Goal: Navigation & Orientation: Find specific page/section

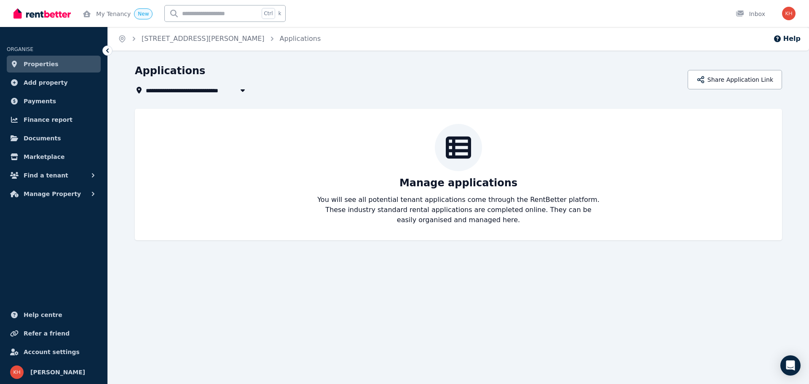
click at [48, 67] on span "Properties" at bounding box center [41, 64] width 35 height 10
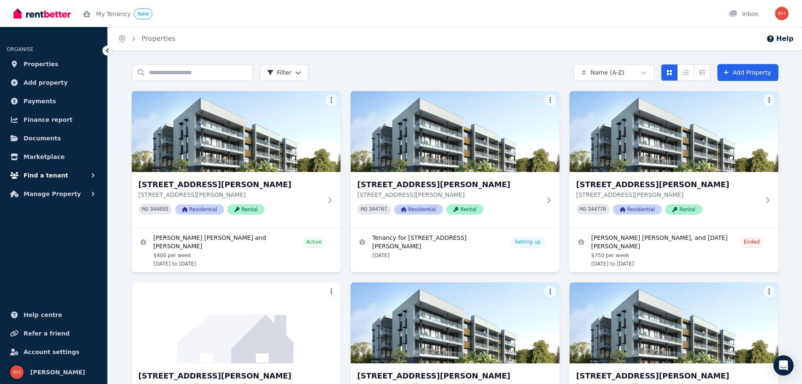
click at [39, 174] on span "Find a tenant" at bounding box center [46, 175] width 45 height 10
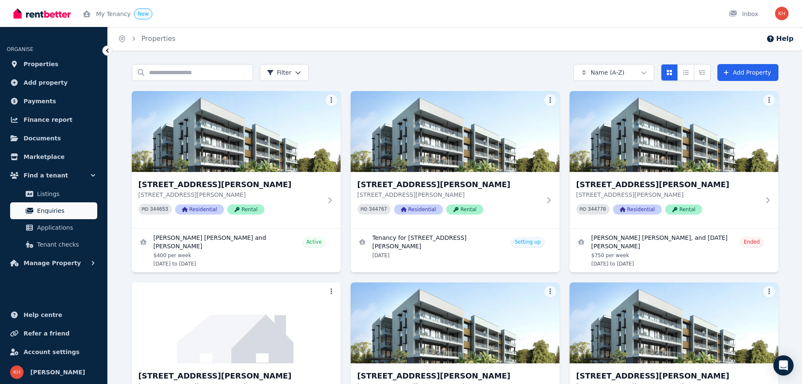
click at [48, 209] on span "Enquiries" at bounding box center [65, 211] width 57 height 10
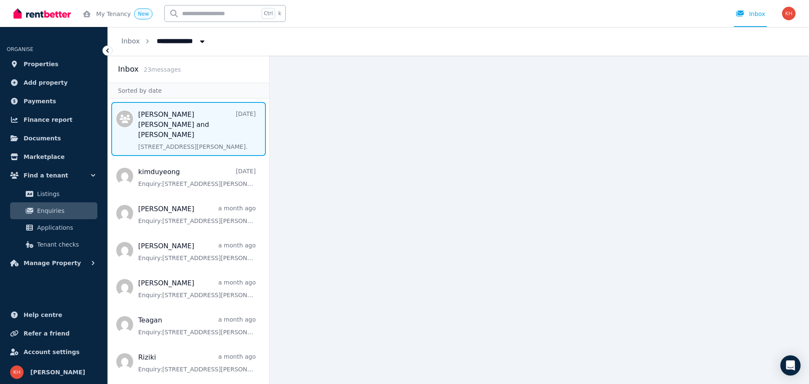
click at [177, 121] on span "Message list" at bounding box center [188, 129] width 161 height 54
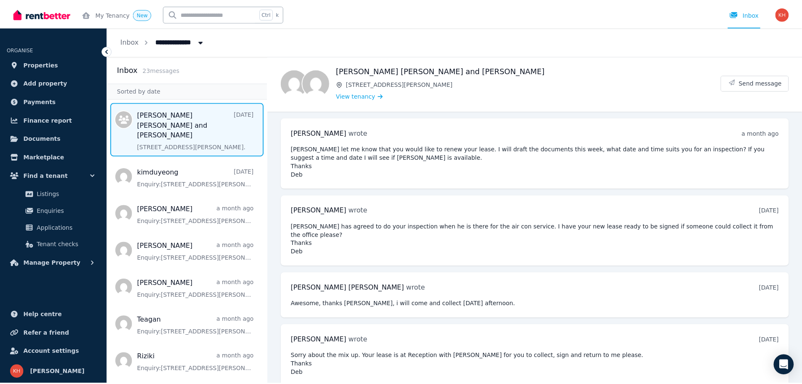
scroll to position [1, 0]
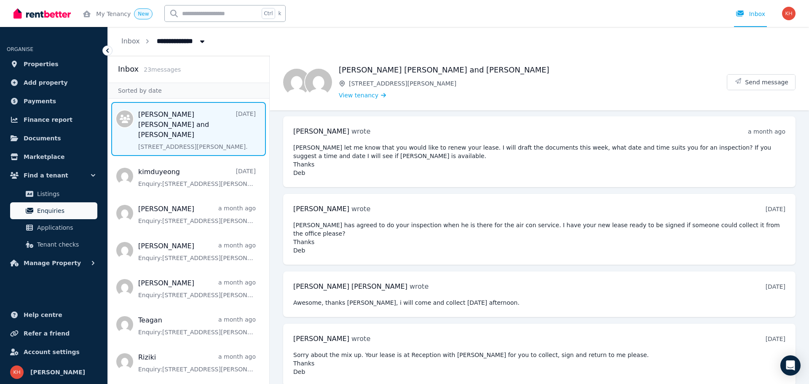
click at [48, 212] on span "Enquiries" at bounding box center [65, 211] width 57 height 10
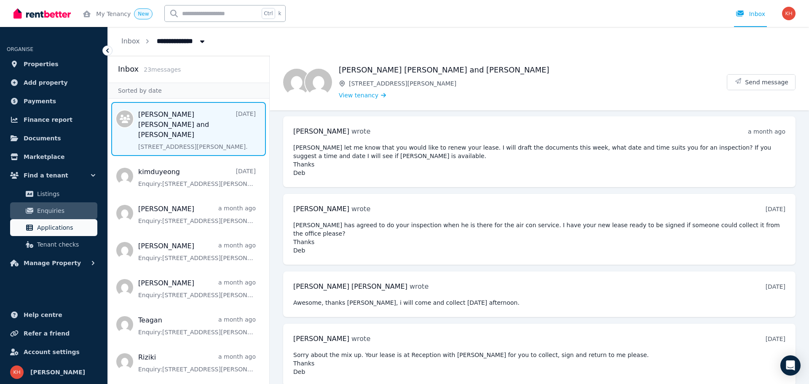
click at [50, 228] on span "Applications" at bounding box center [65, 227] width 57 height 10
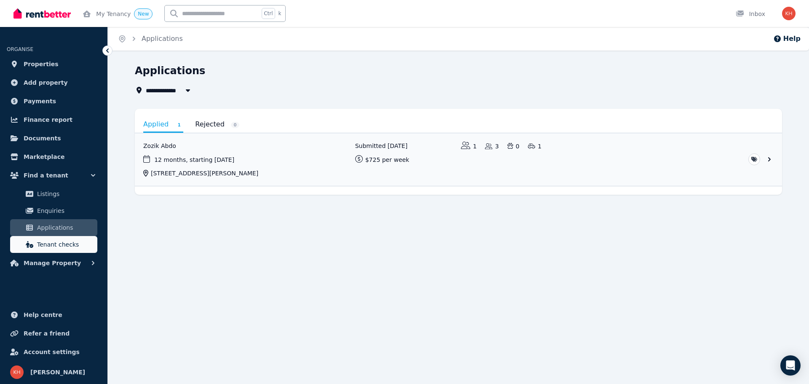
click at [61, 243] on span "Tenant checks" at bounding box center [65, 244] width 57 height 10
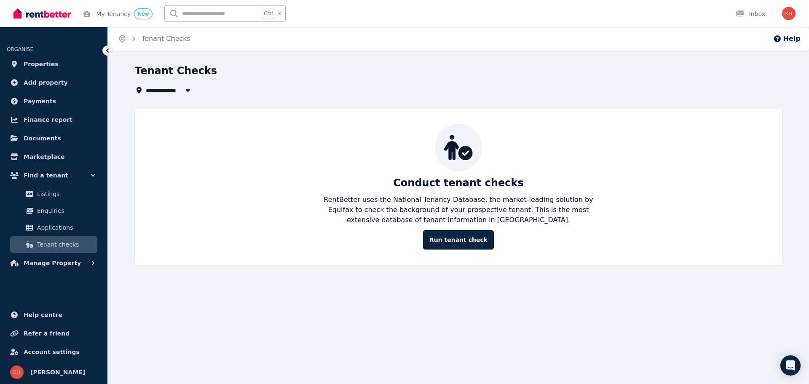
click at [7, 56] on div "Properties" at bounding box center [54, 64] width 94 height 17
click at [43, 65] on span "Properties" at bounding box center [41, 64] width 35 height 10
